Goal: Task Accomplishment & Management: Use online tool/utility

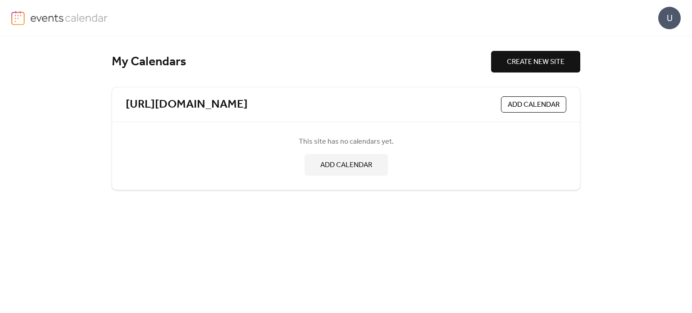
click at [528, 63] on span "CREATE NEW SITE" at bounding box center [536, 62] width 58 height 11
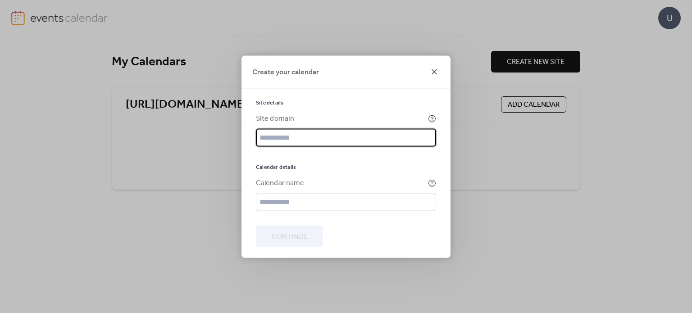
click at [431, 74] on icon at bounding box center [434, 71] width 11 height 11
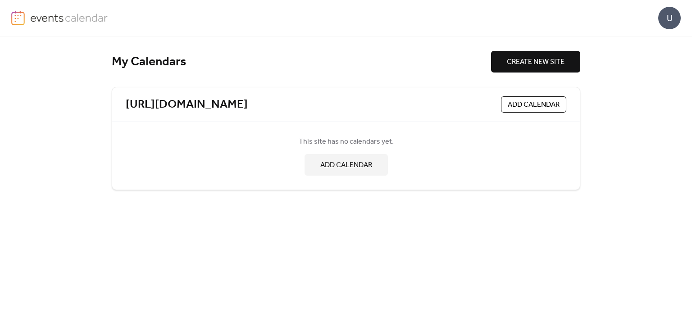
click at [510, 103] on span "ADD CALENDAR" at bounding box center [534, 105] width 52 height 11
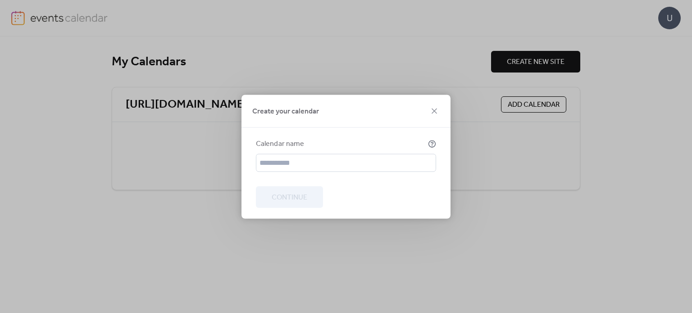
click at [442, 111] on div "Create your calendar" at bounding box center [345, 111] width 209 height 33
click at [436, 108] on icon at bounding box center [434, 110] width 5 height 5
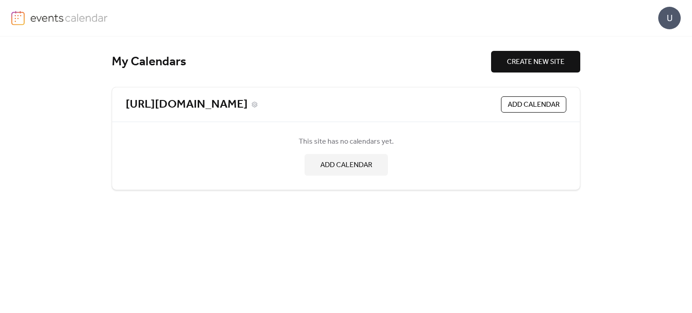
click at [215, 102] on link "[URL][DOMAIN_NAME]" at bounding box center [187, 104] width 122 height 15
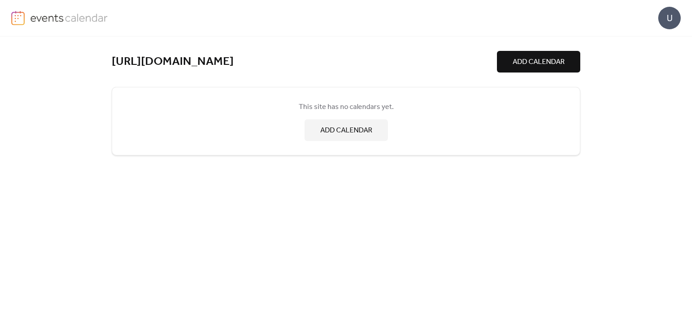
click at [344, 132] on span "ADD CALENDAR" at bounding box center [346, 130] width 52 height 11
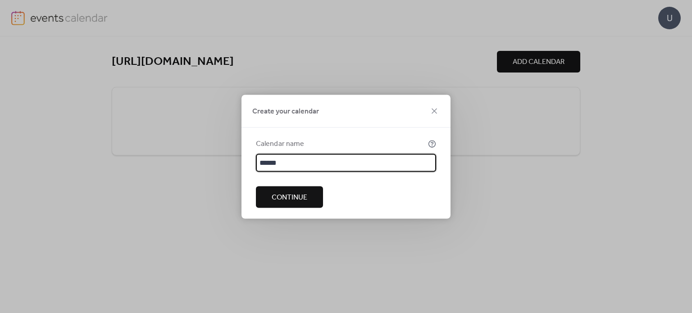
type input "******"
click at [299, 196] on span "Continue" at bounding box center [290, 197] width 36 height 11
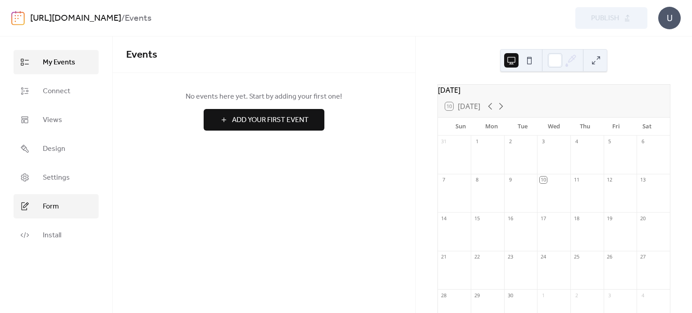
click at [55, 207] on span "Form" at bounding box center [51, 206] width 16 height 11
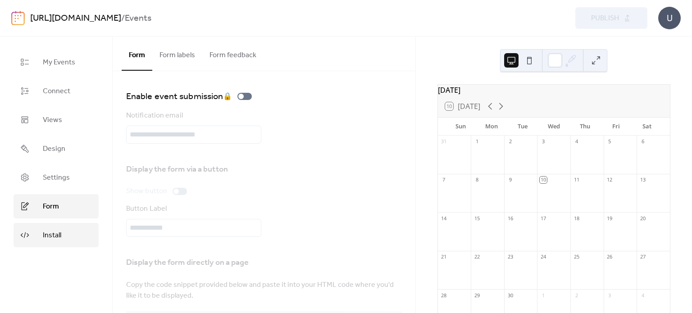
click at [53, 240] on span "Install" at bounding box center [52, 235] width 18 height 11
